Goal: Information Seeking & Learning: Learn about a topic

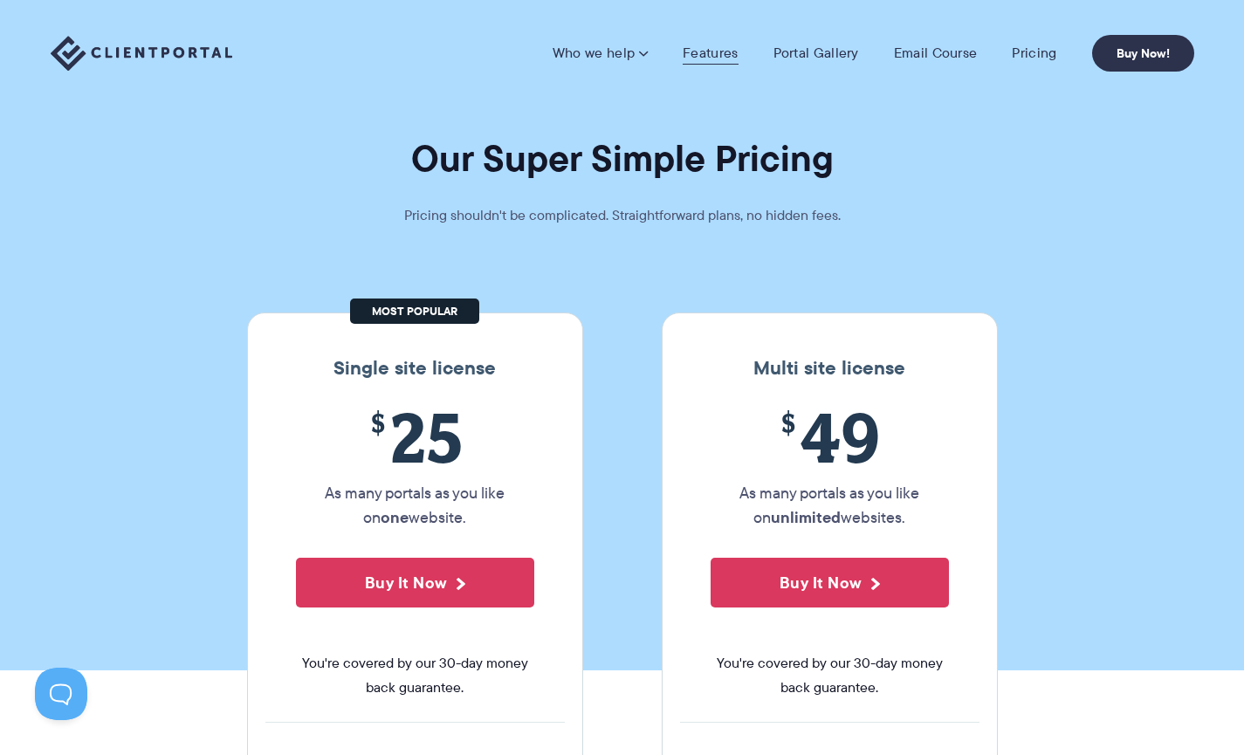
click at [699, 53] on link "Features" at bounding box center [710, 53] width 55 height 17
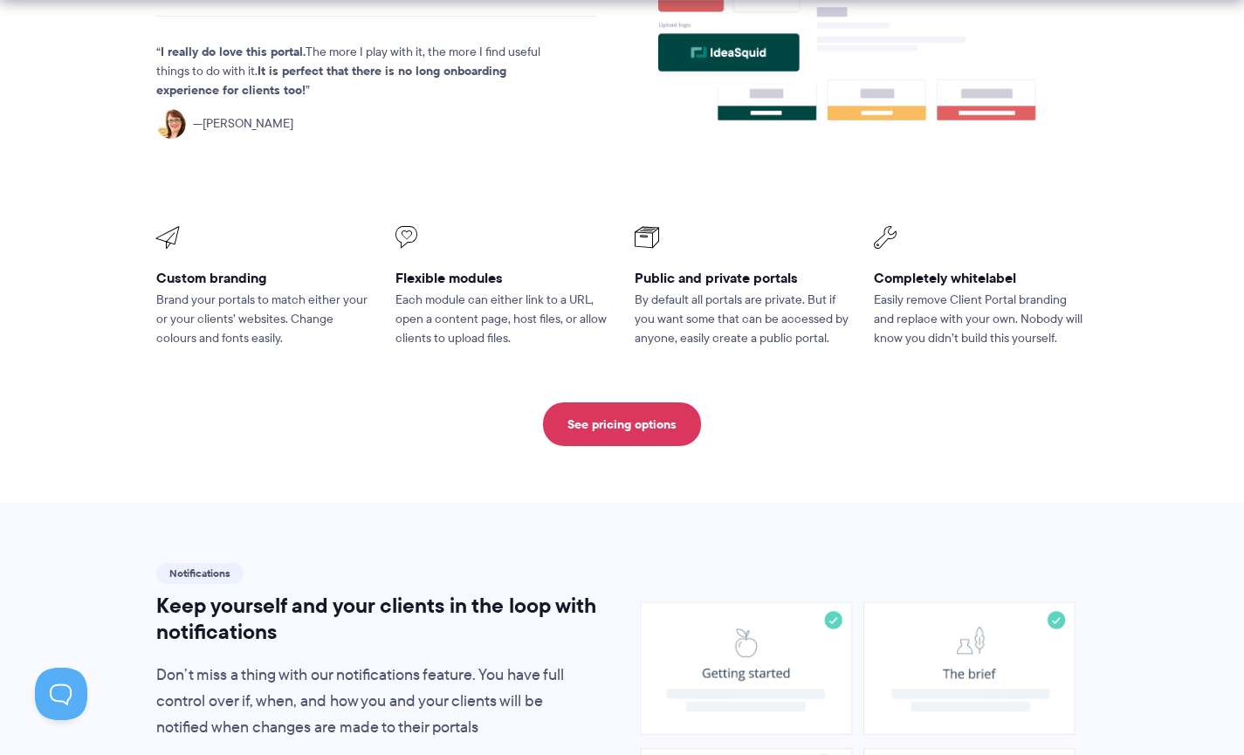
scroll to position [1019, 0]
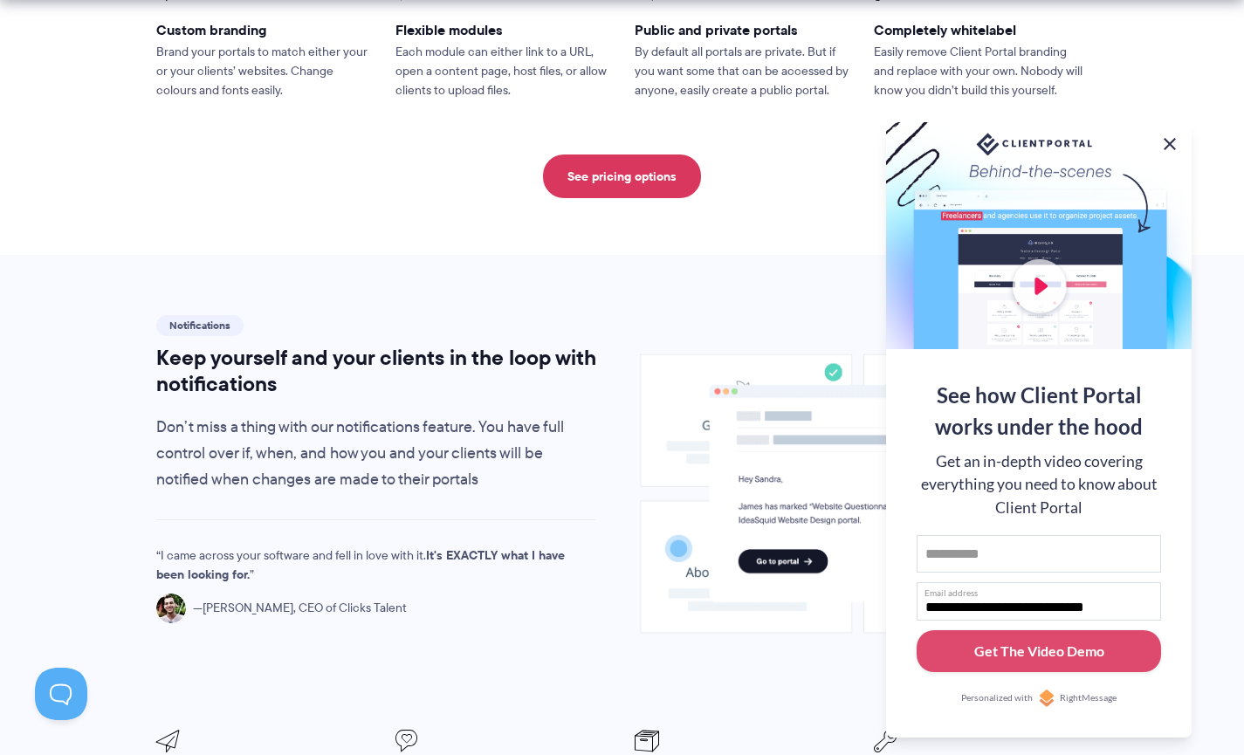
click at [1170, 137] on button at bounding box center [1169, 144] width 21 height 21
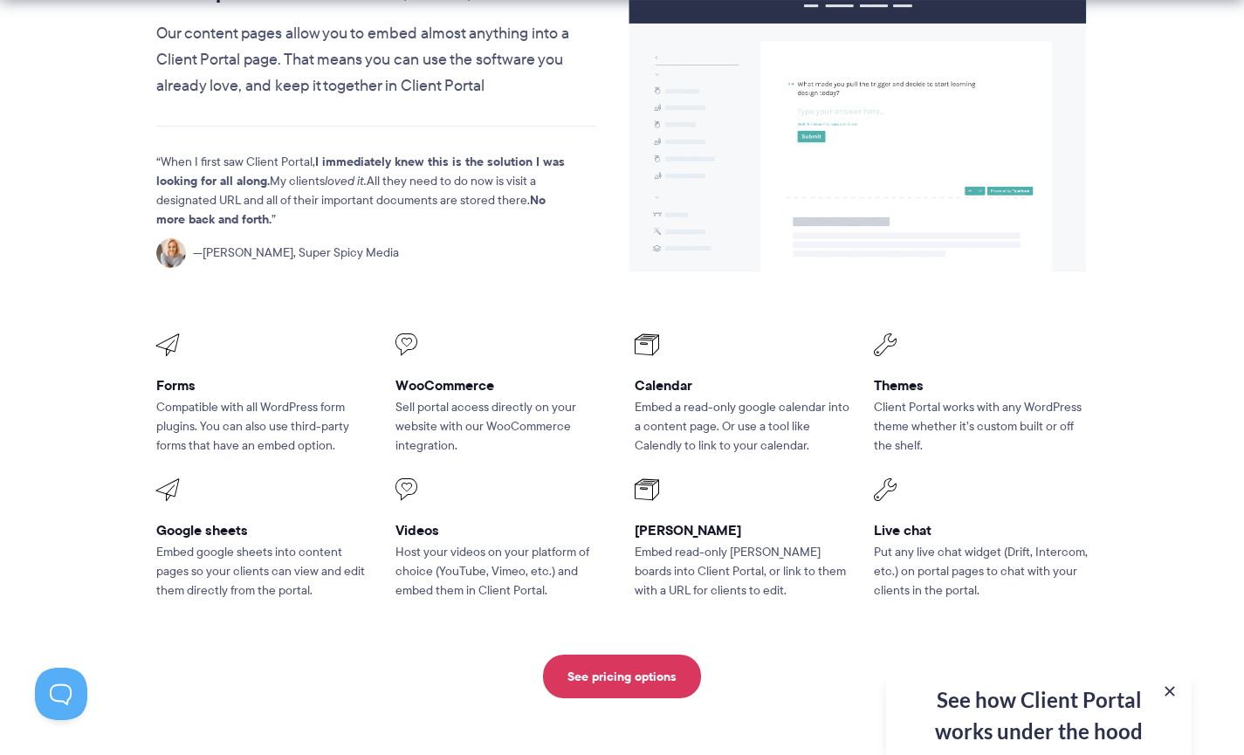
scroll to position [2241, 0]
